Goal: Complete application form

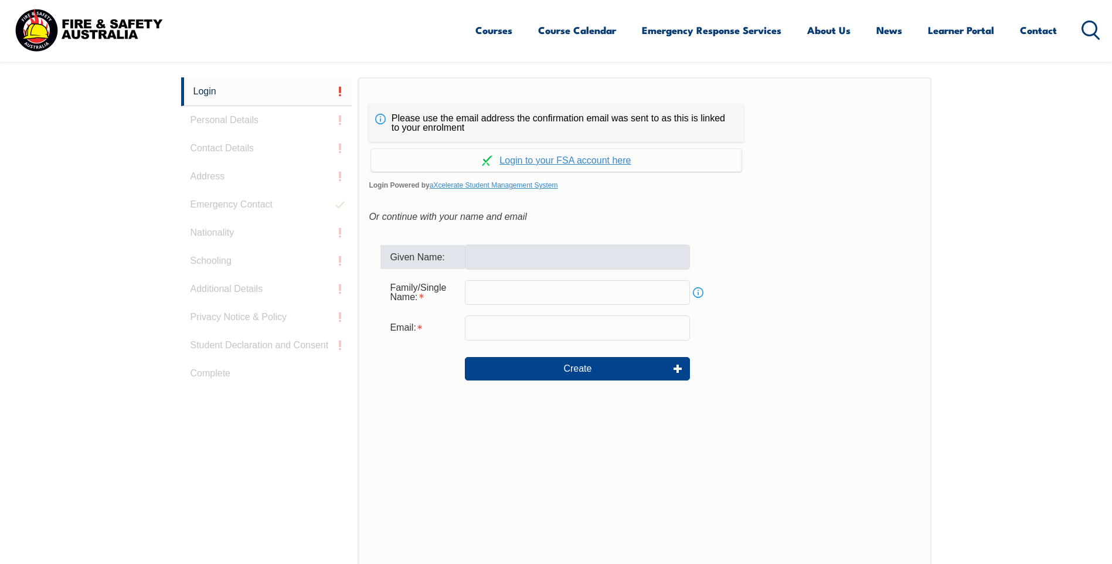
type input "[PERSON_NAME]"
type input "[PERSON_NAME][EMAIL_ADDRESS][PERSON_NAME][DOMAIN_NAME]"
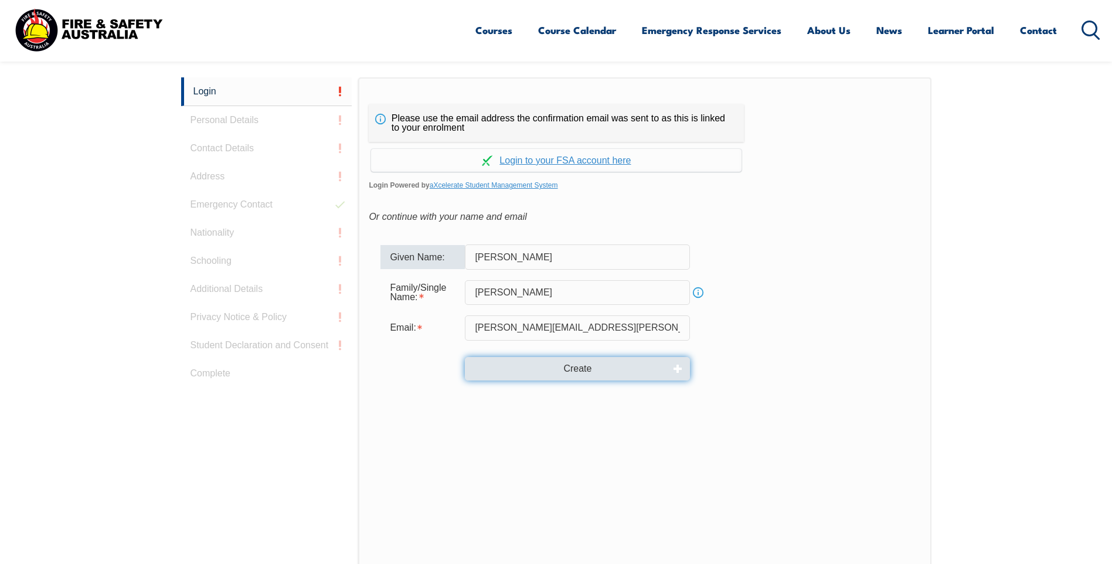
click at [547, 365] on button "Create" at bounding box center [577, 368] width 225 height 23
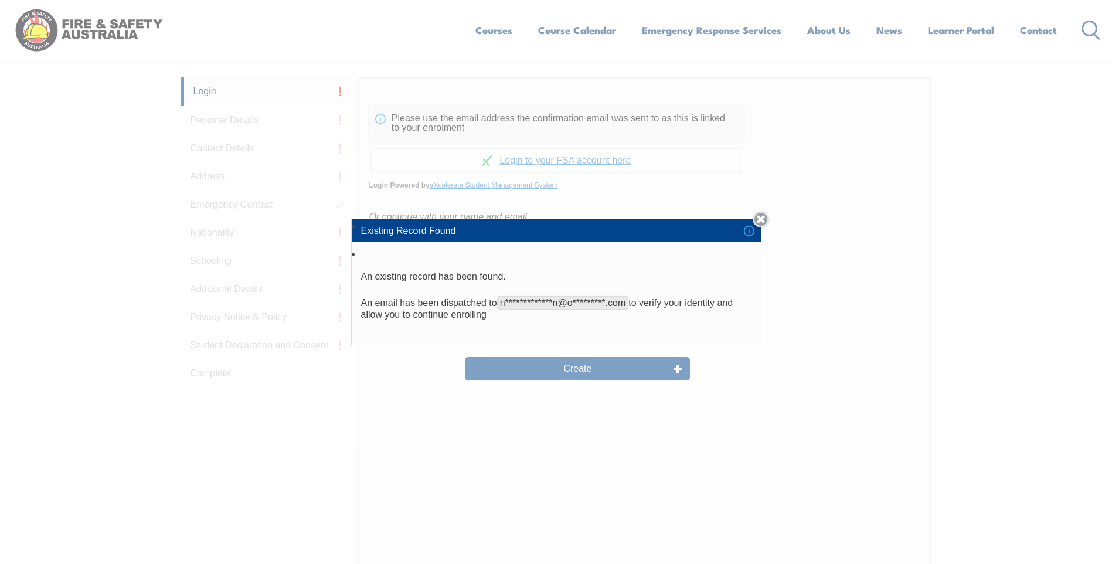
click at [767, 216] on link "Close" at bounding box center [761, 219] width 16 height 16
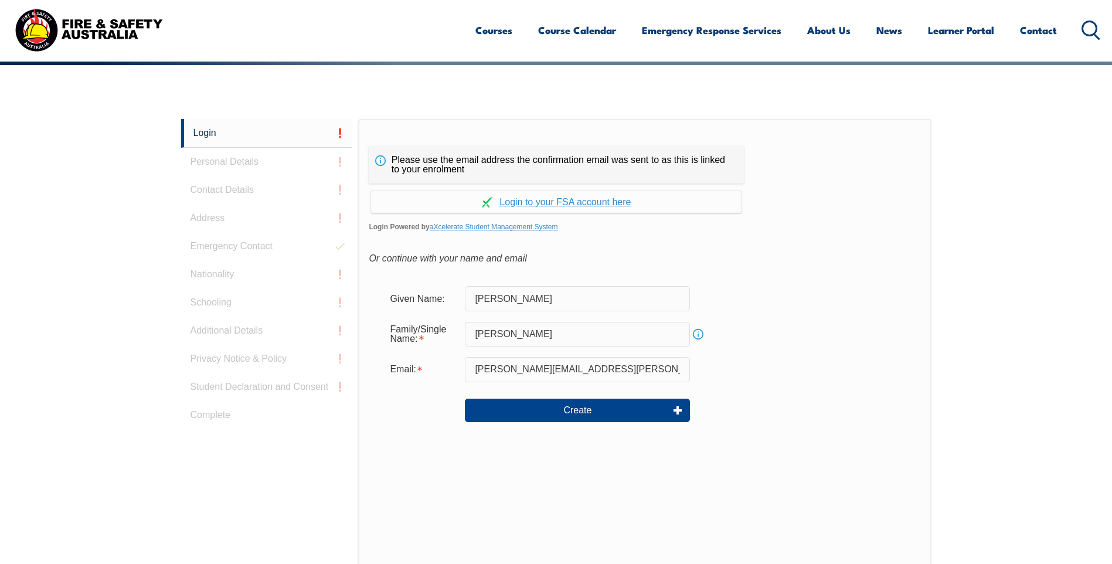
scroll to position [137, 0]
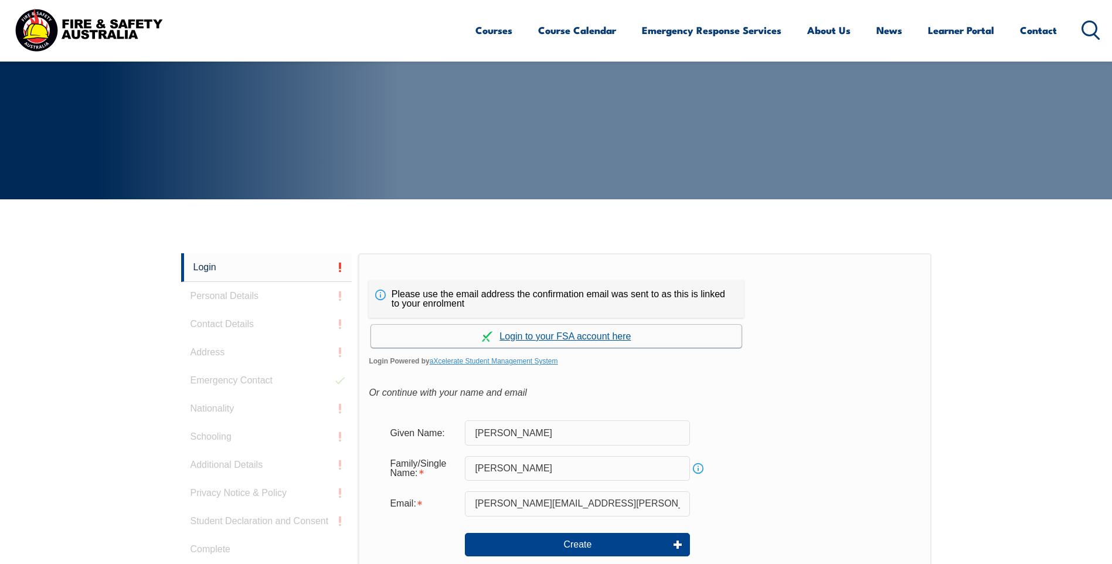
click at [559, 338] on link "Continue with aXcelerate" at bounding box center [556, 336] width 371 height 23
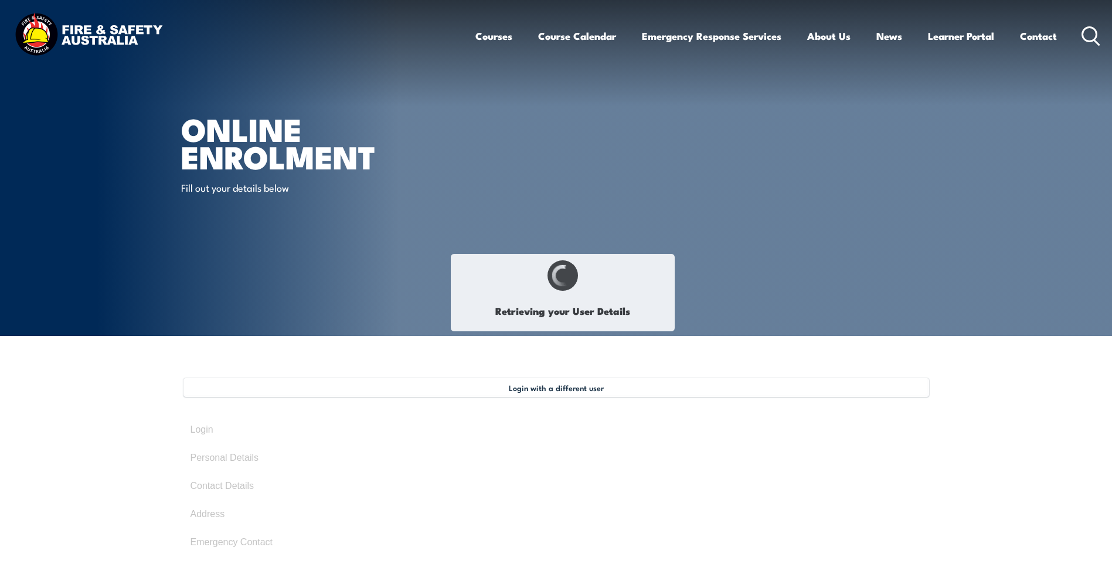
type input "[PERSON_NAME]"
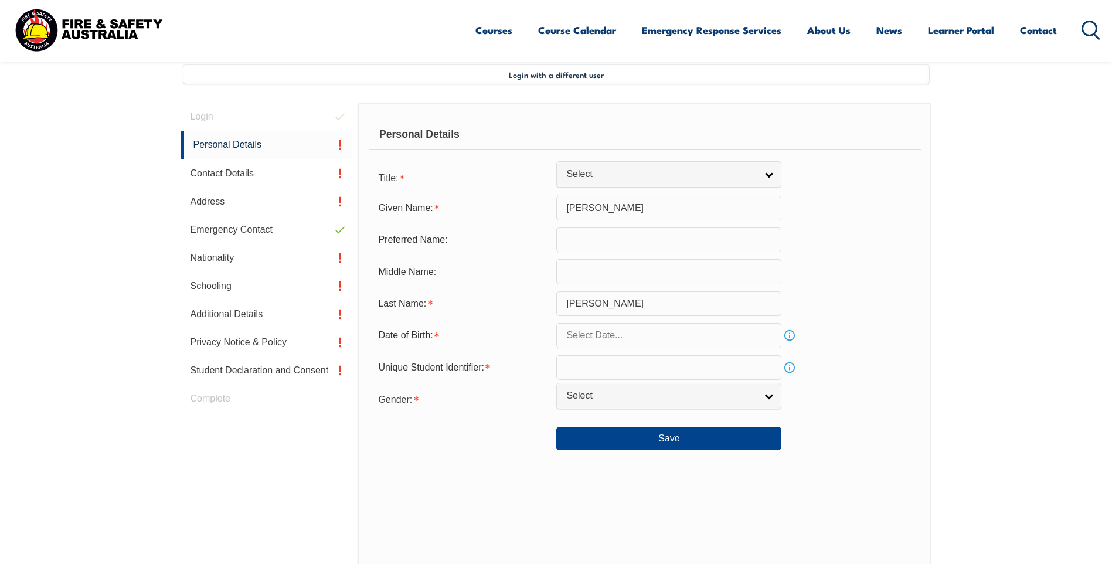
scroll to position [320, 0]
